Goal: Task Accomplishment & Management: Manage account settings

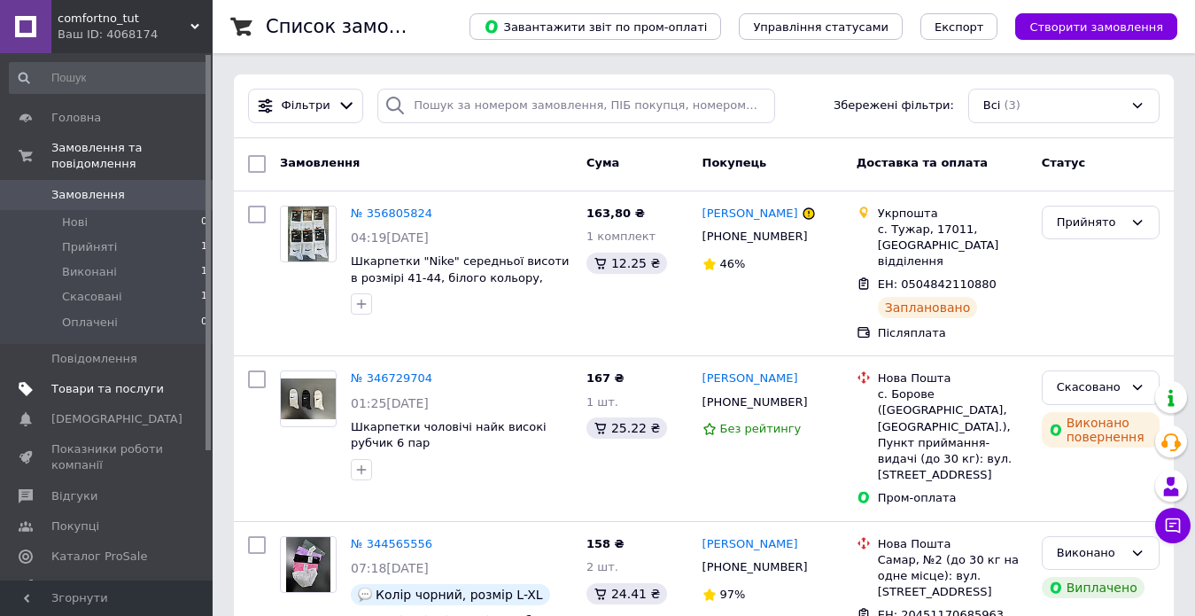
click at [116, 381] on span "Товари та послуги" at bounding box center [107, 389] width 112 height 16
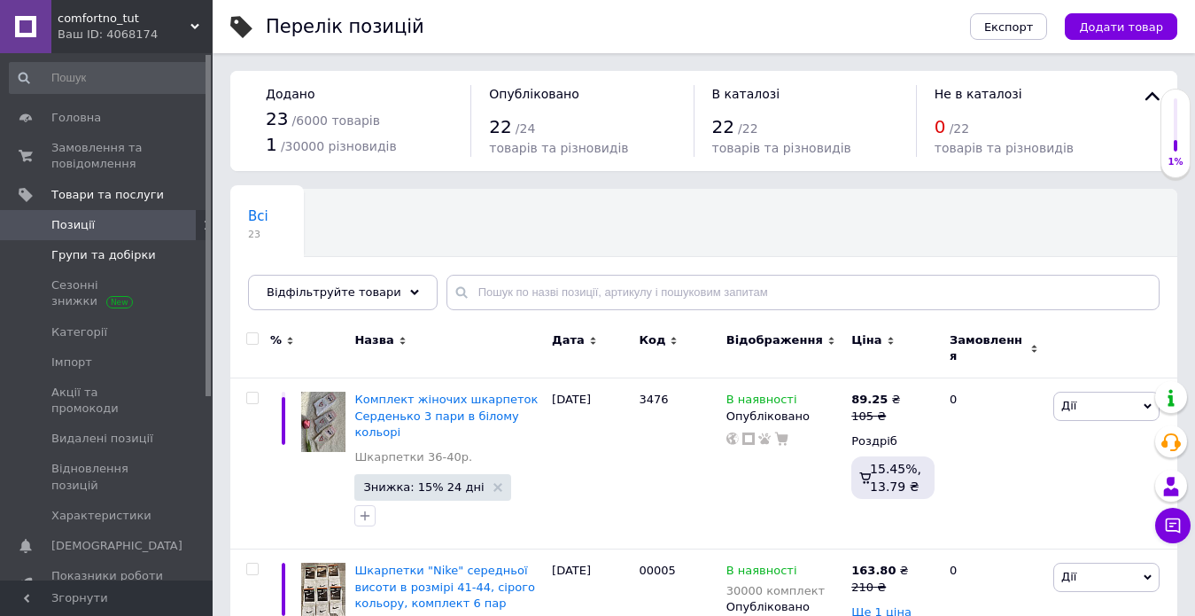
click at [117, 265] on link "Групи та добірки" at bounding box center [109, 255] width 218 height 30
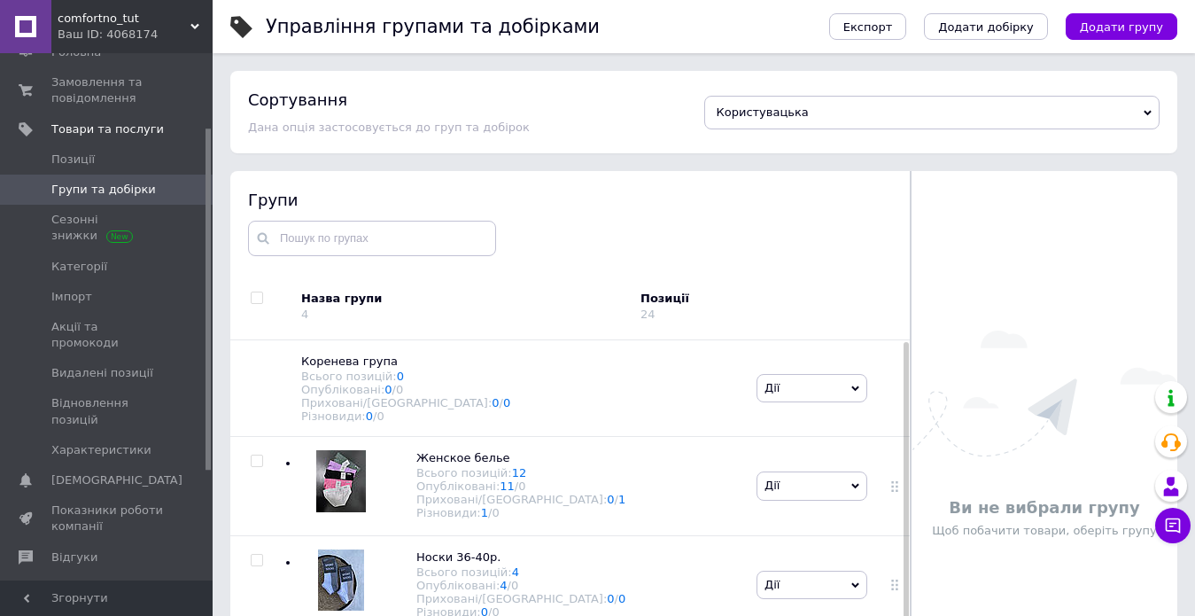
scroll to position [131, 0]
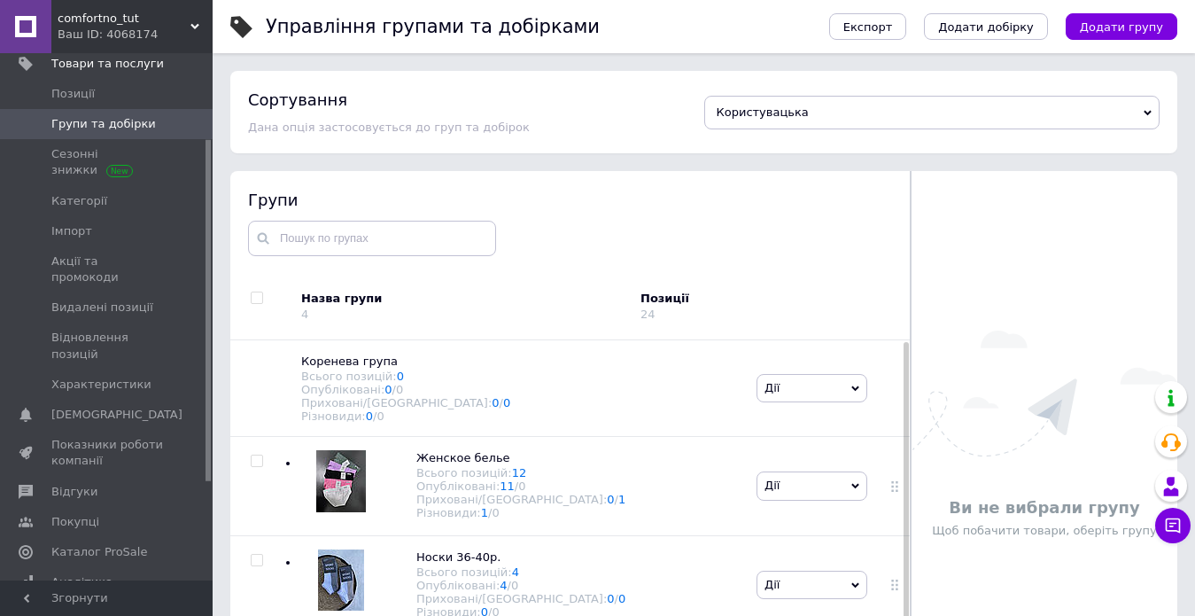
click at [796, 274] on div at bounding box center [851, 307] width 120 height 66
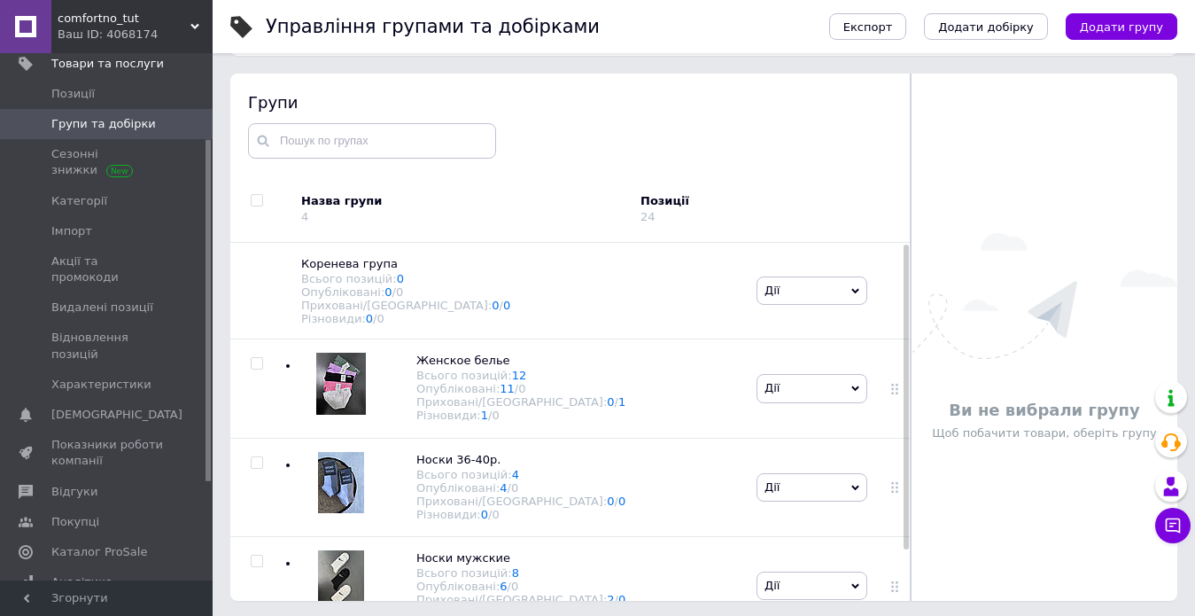
scroll to position [100, 0]
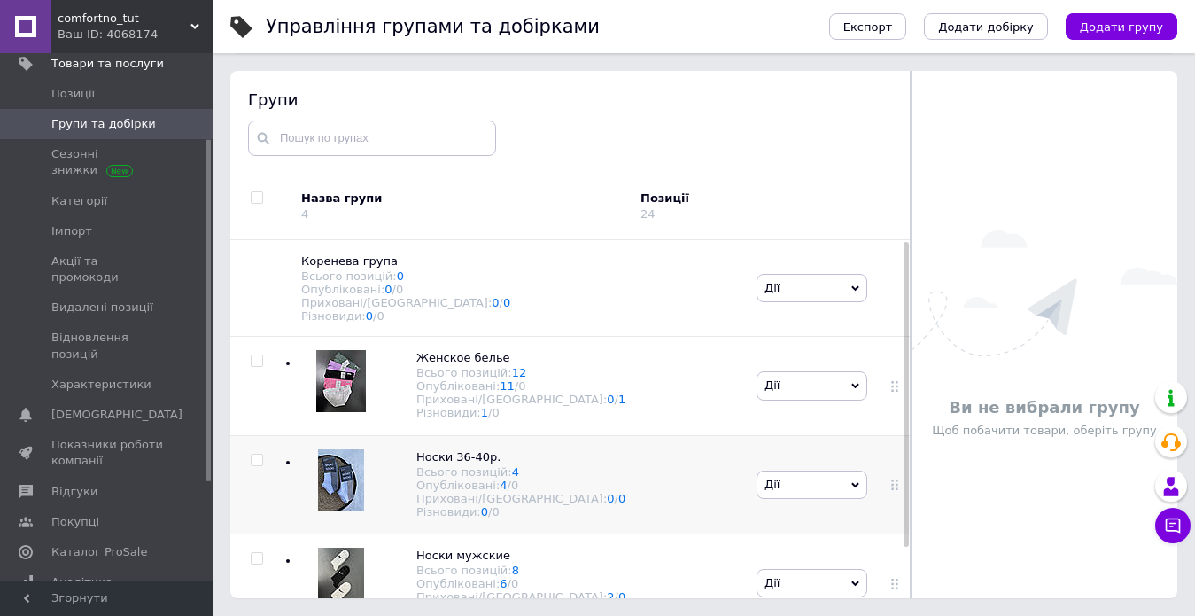
click at [660, 495] on div "Носки 36-40р. Всього позицій: 4 Опубліковані: 4 / 0 Приховані/Видалені: 0 / 0 Р…" at bounding box center [517, 484] width 469 height 98
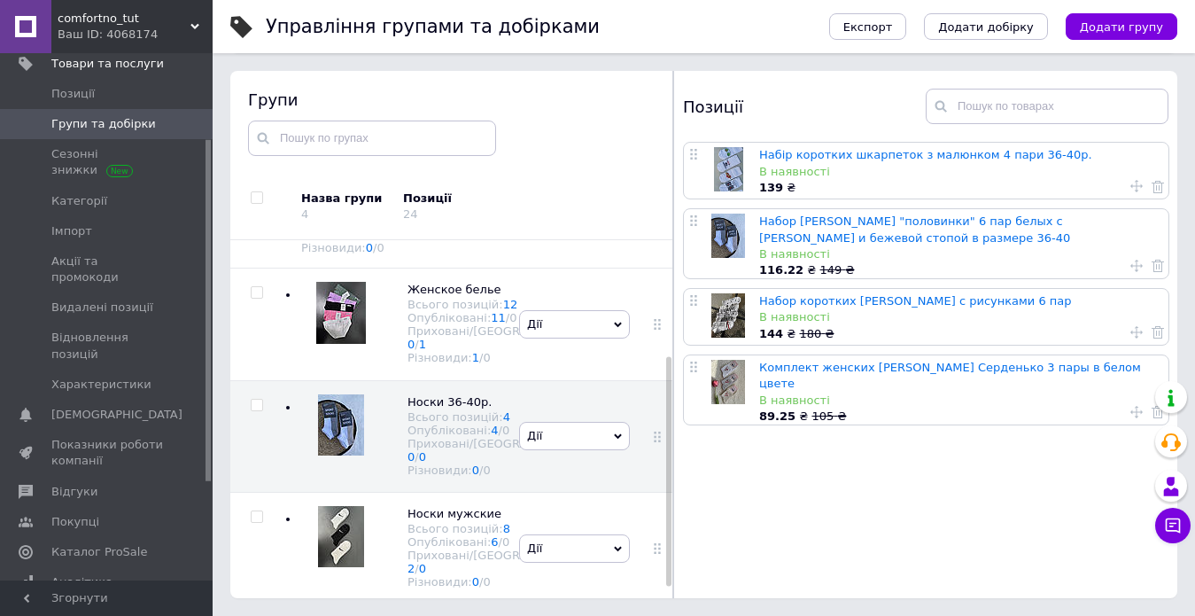
scroll to position [179, 0]
click at [652, 431] on icon at bounding box center [657, 436] width 11 height 11
click at [614, 432] on icon at bounding box center [618, 436] width 8 height 8
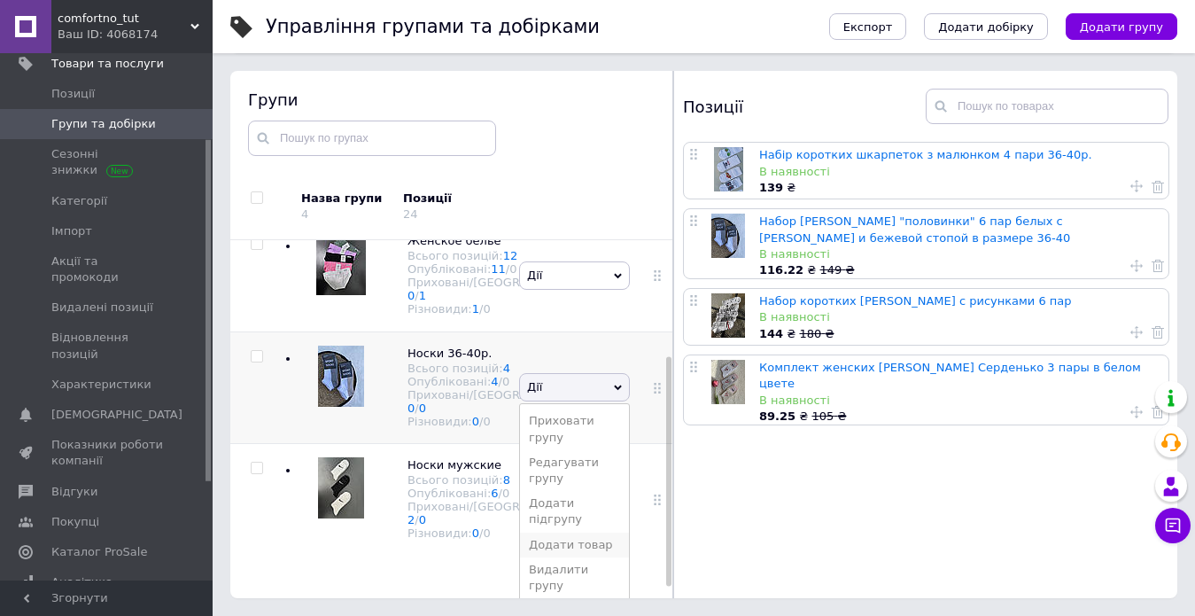
click at [561, 532] on li "Додати товар" at bounding box center [574, 544] width 109 height 25
